Goal: Task Accomplishment & Management: Manage account settings

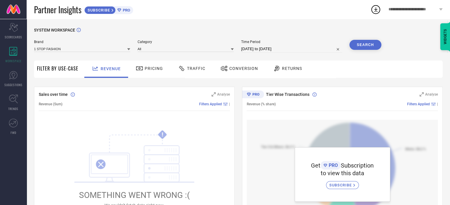
click at [435, 9] on span "**********" at bounding box center [412, 9] width 49 height 5
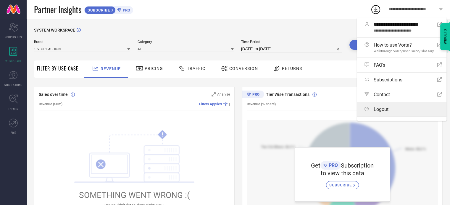
click at [385, 106] on label "Logout" at bounding box center [401, 109] width 89 height 14
click at [0, 0] on button "Logout" at bounding box center [0, 0] width 0 height 0
